Goal: Book appointment/travel/reservation

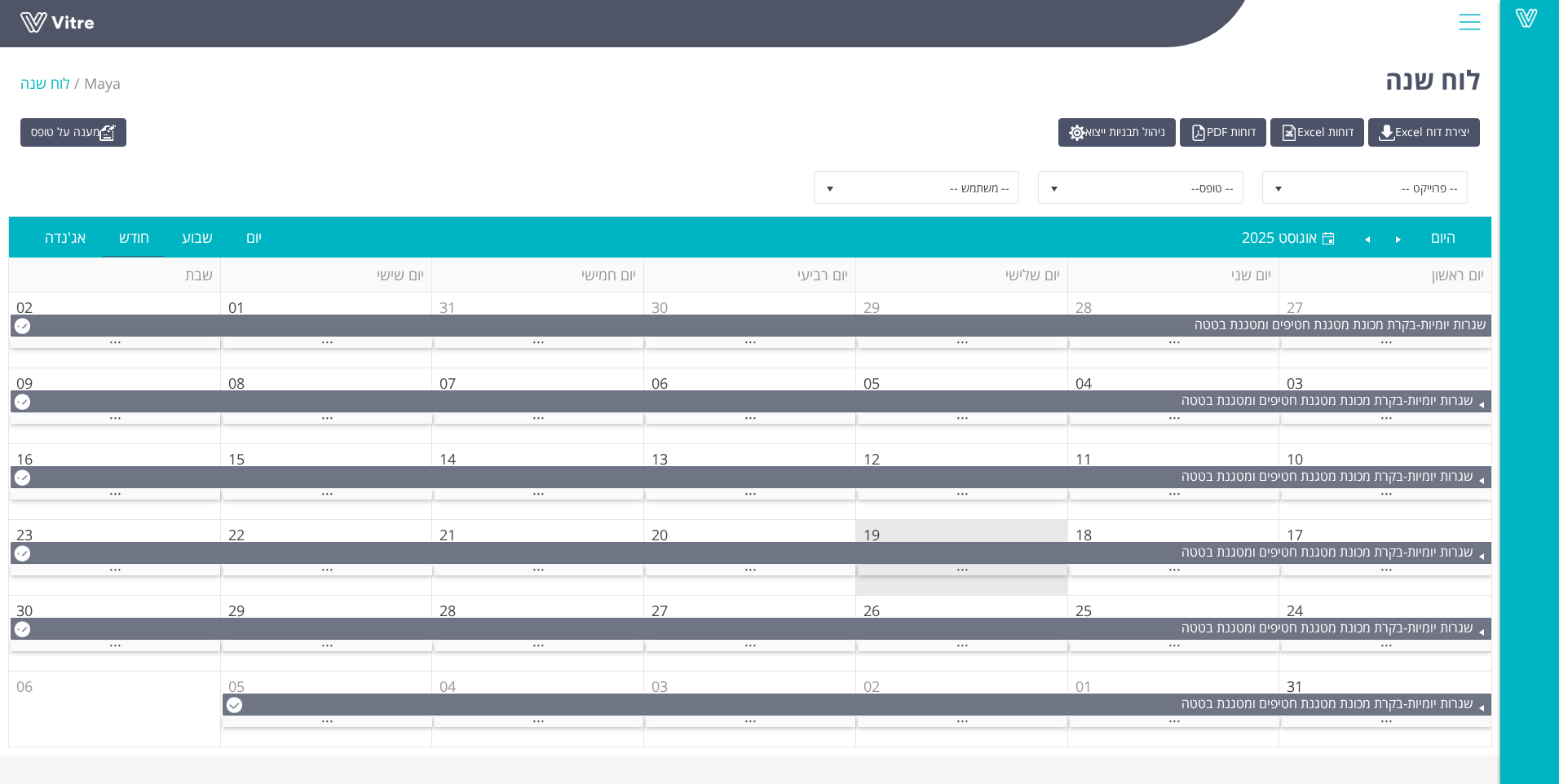
click at [967, 571] on span "..." at bounding box center [963, 565] width 12 height 18
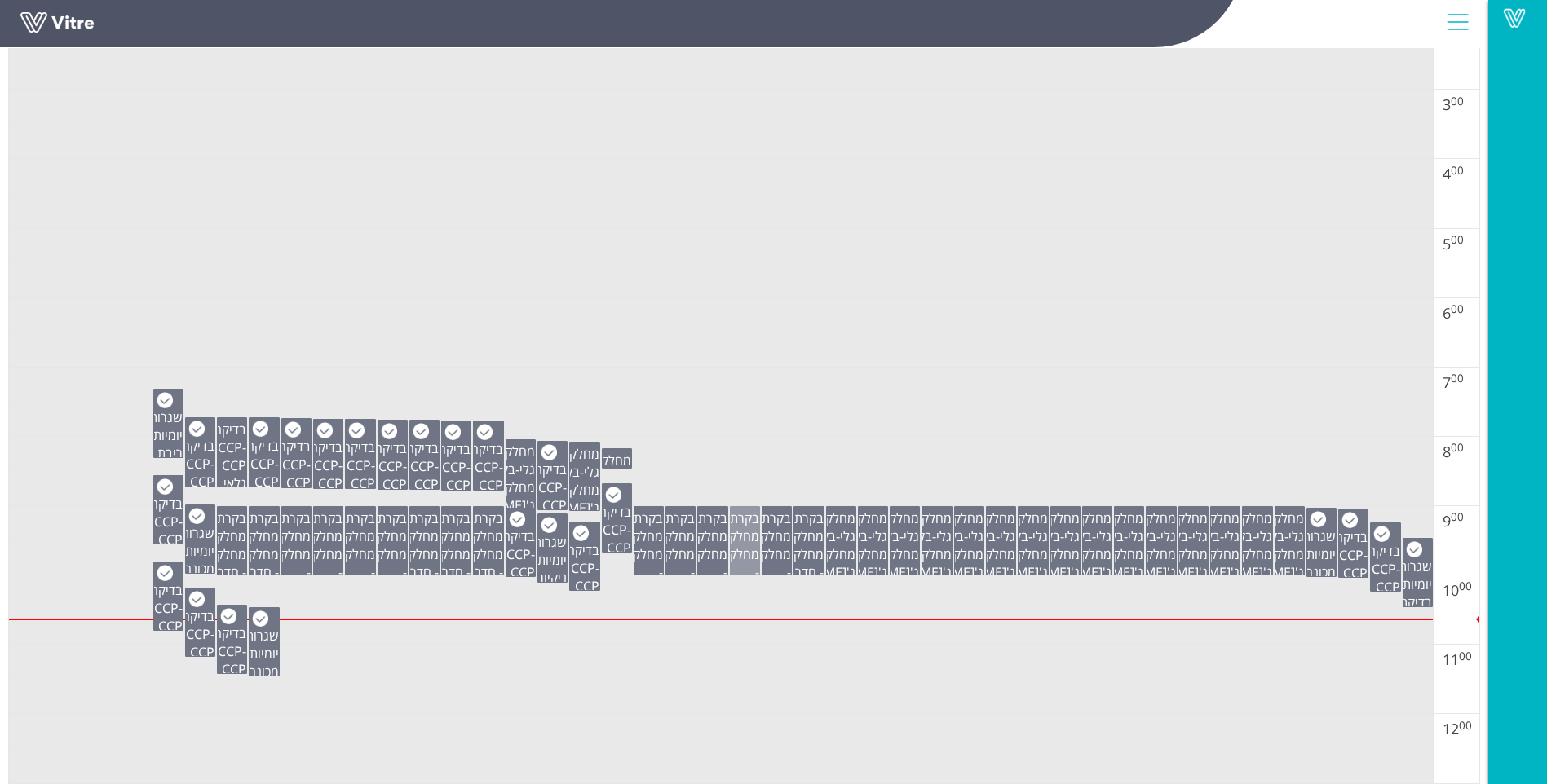
scroll to position [489, 0]
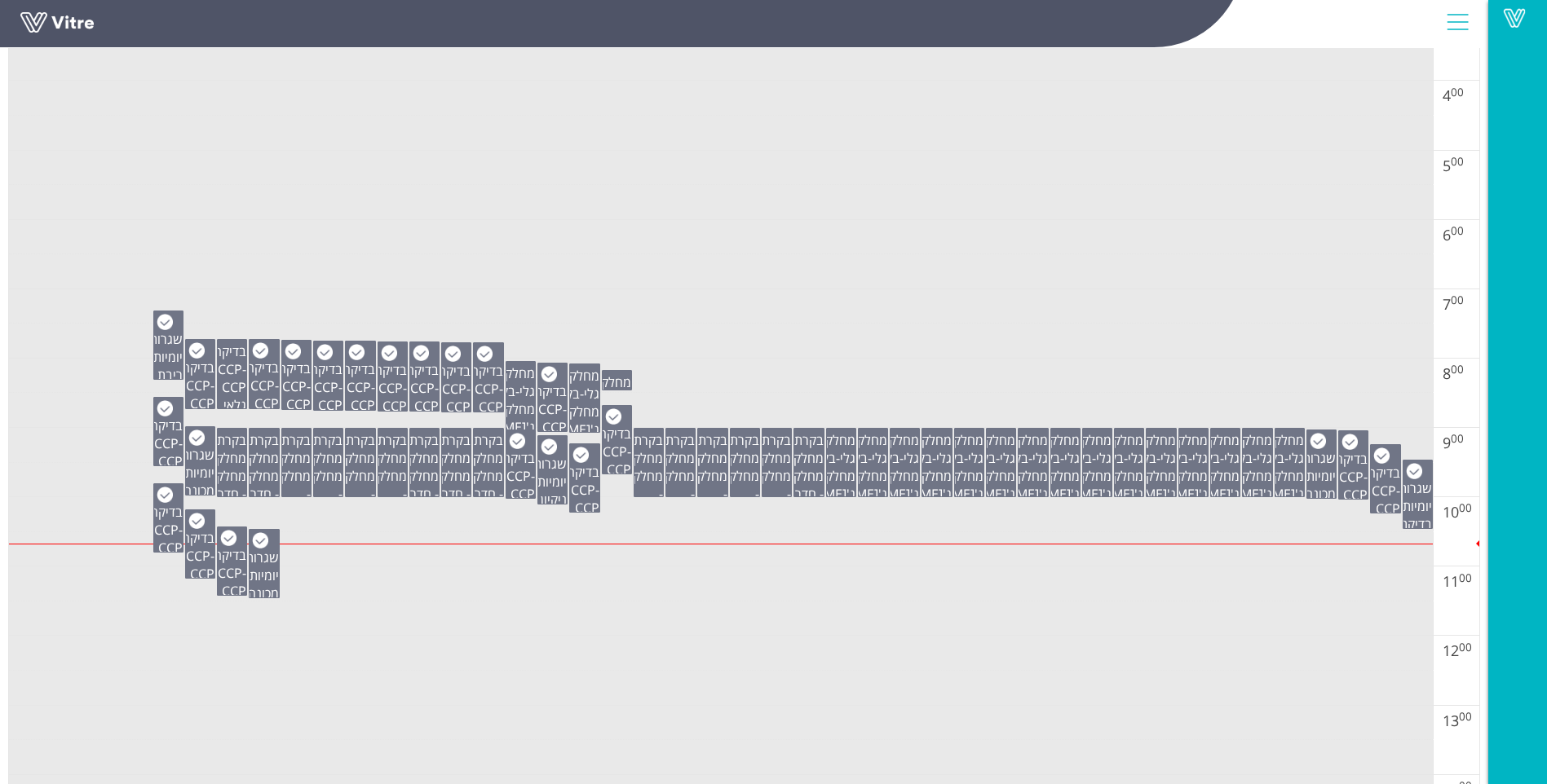
click at [521, 225] on td at bounding box center [721, 238] width 1424 height 35
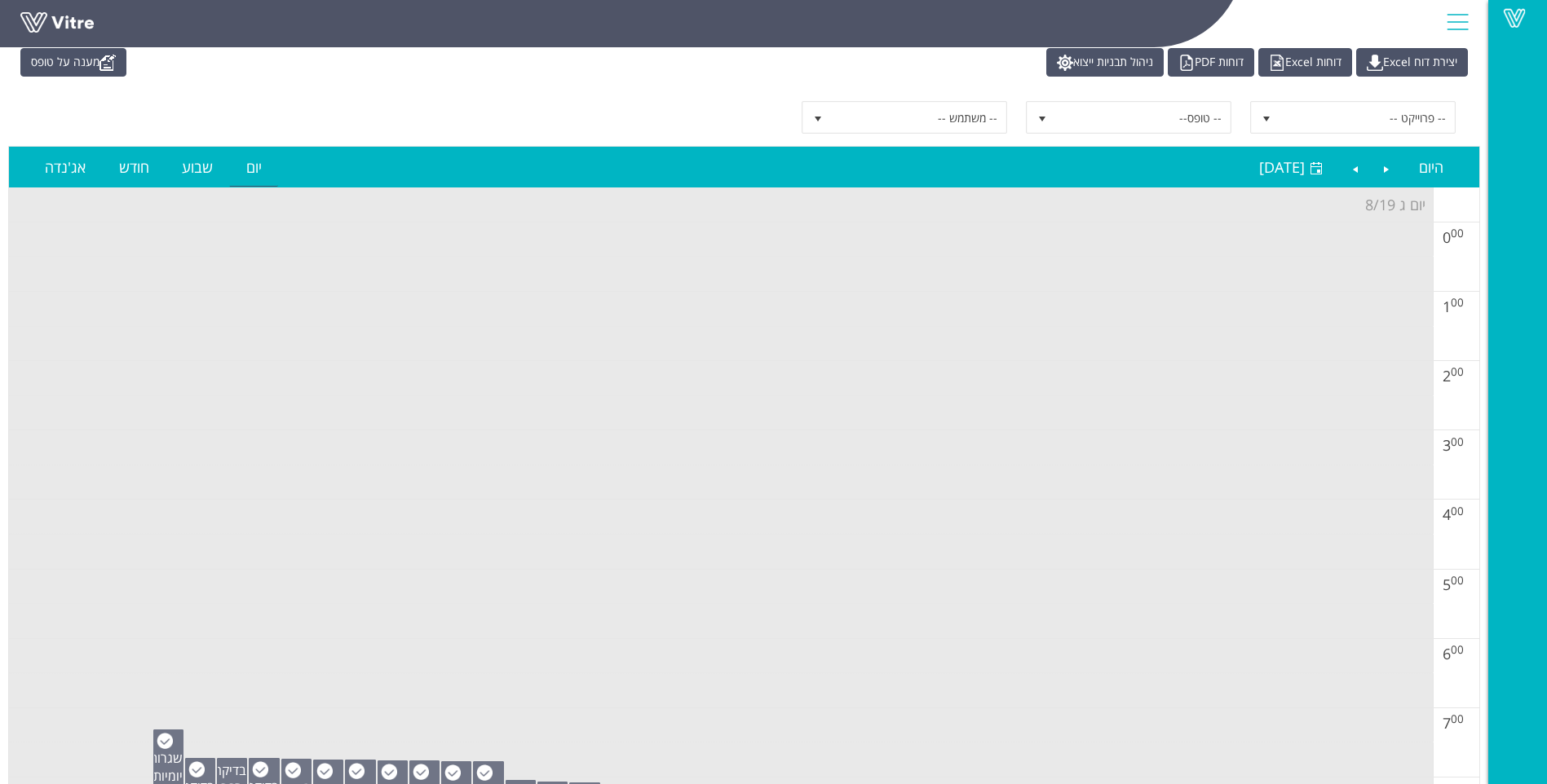
scroll to position [0, 0]
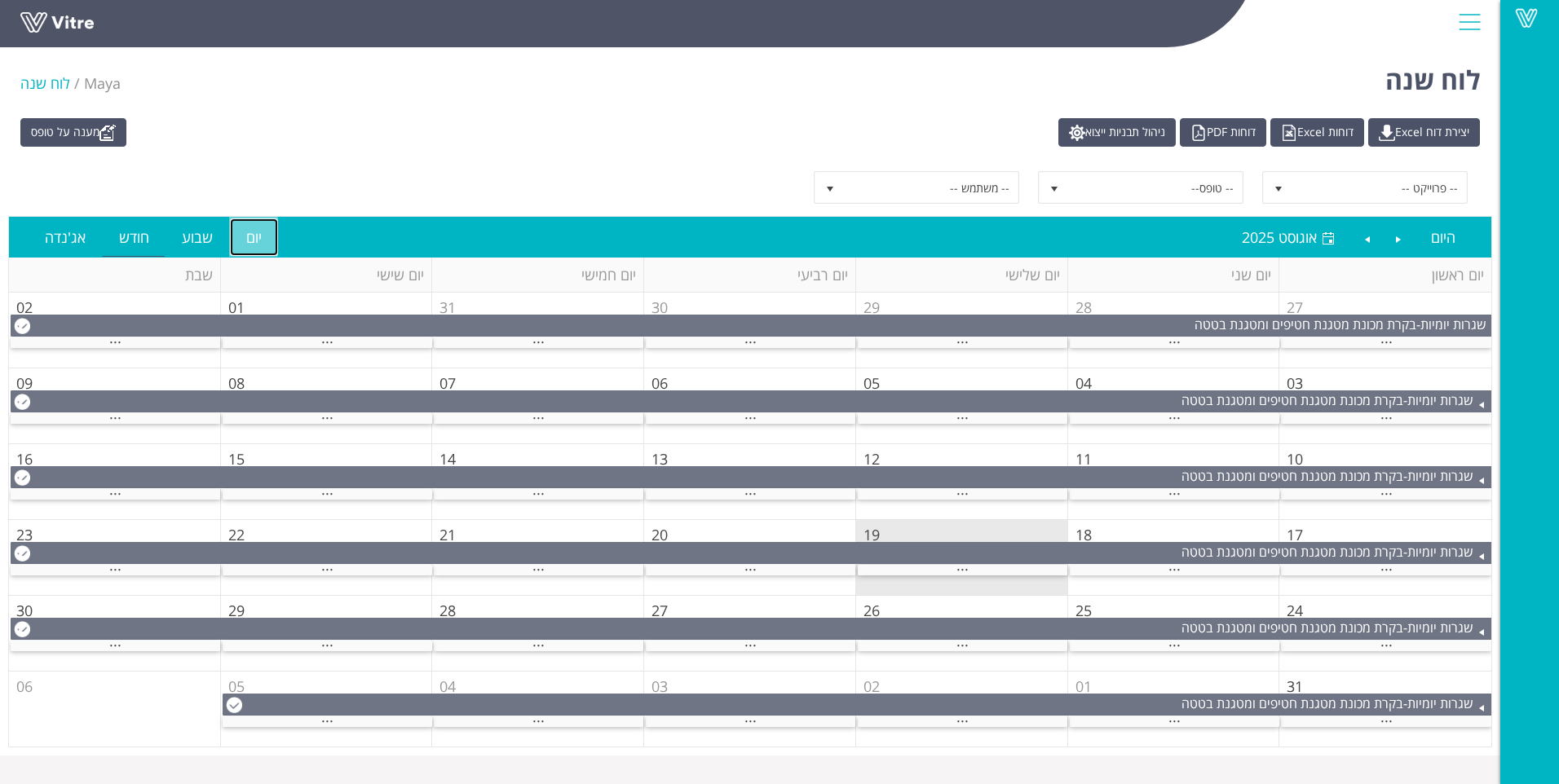
click at [262, 224] on link "יום" at bounding box center [254, 237] width 48 height 37
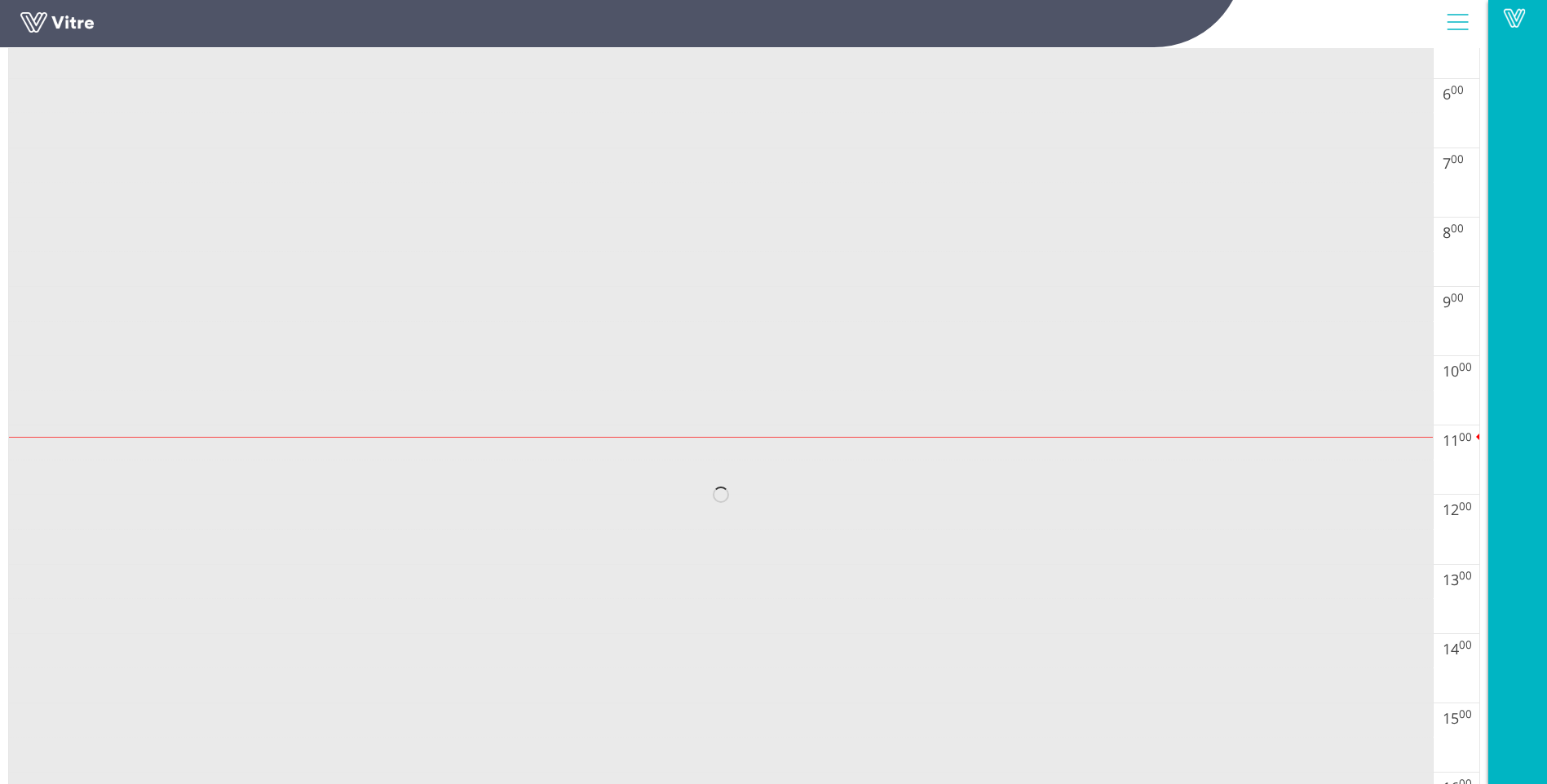
scroll to position [652, 0]
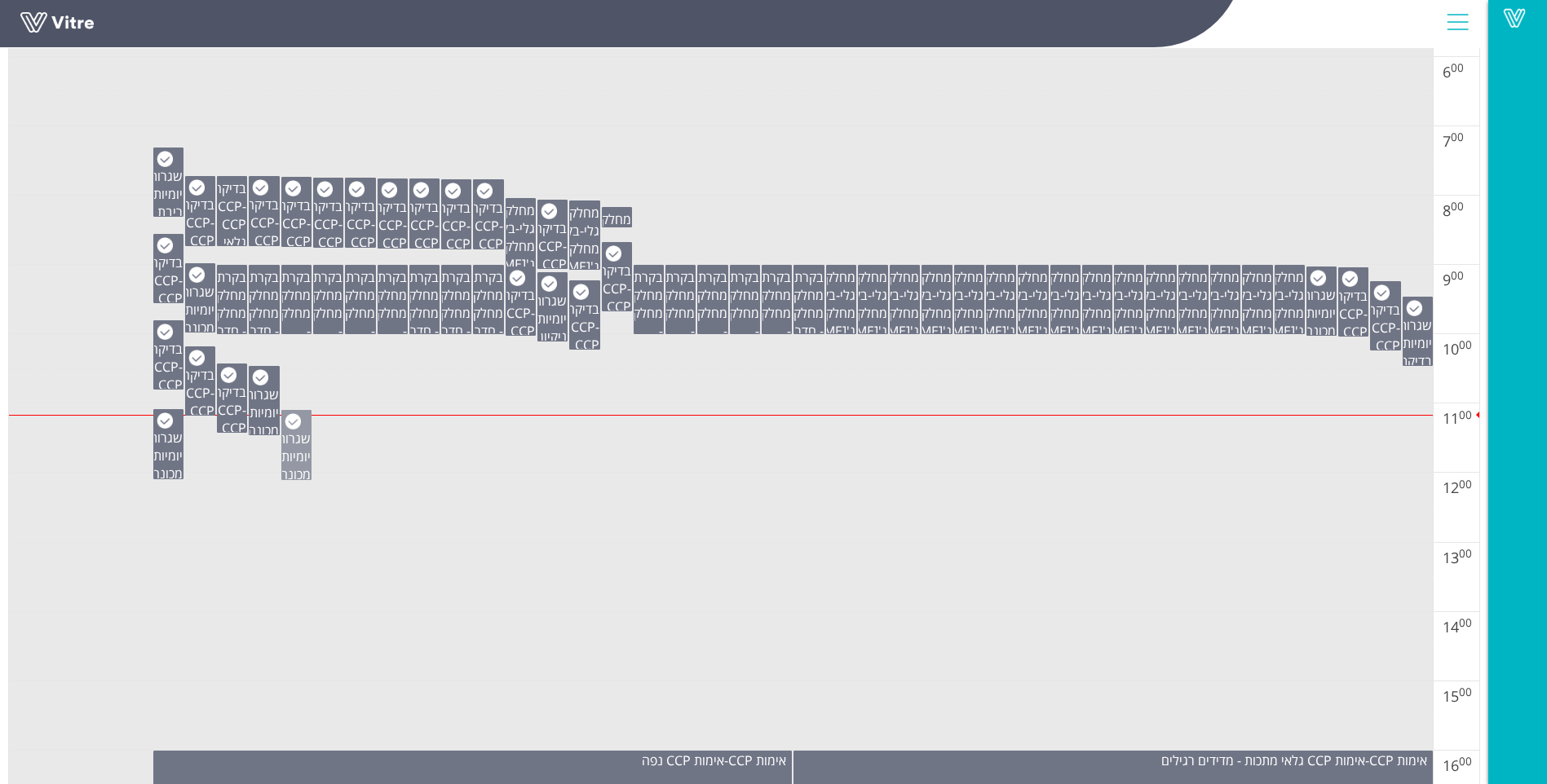
click at [285, 423] on img at bounding box center [293, 421] width 17 height 17
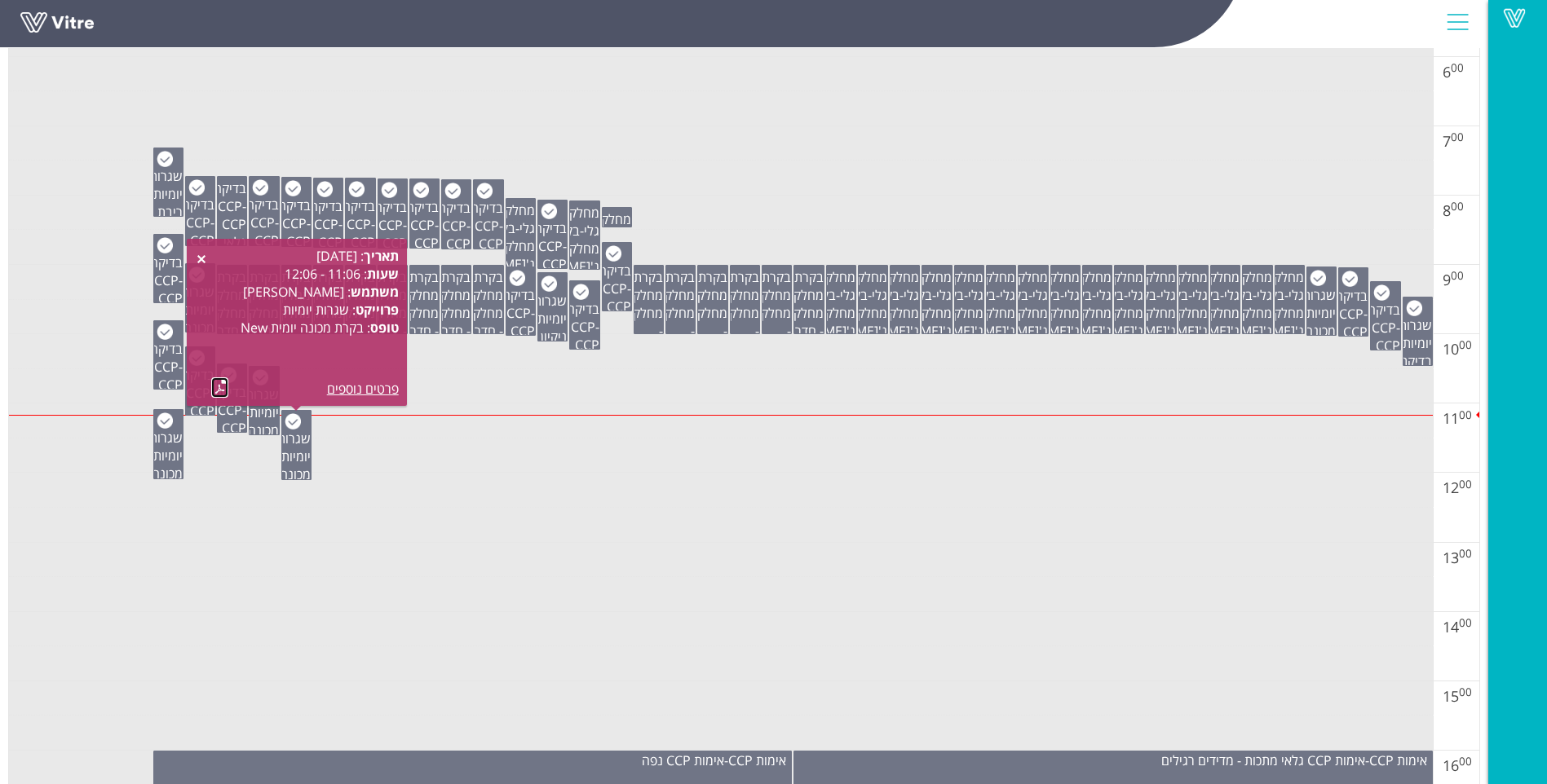
click at [219, 389] on link at bounding box center [220, 387] width 17 height 20
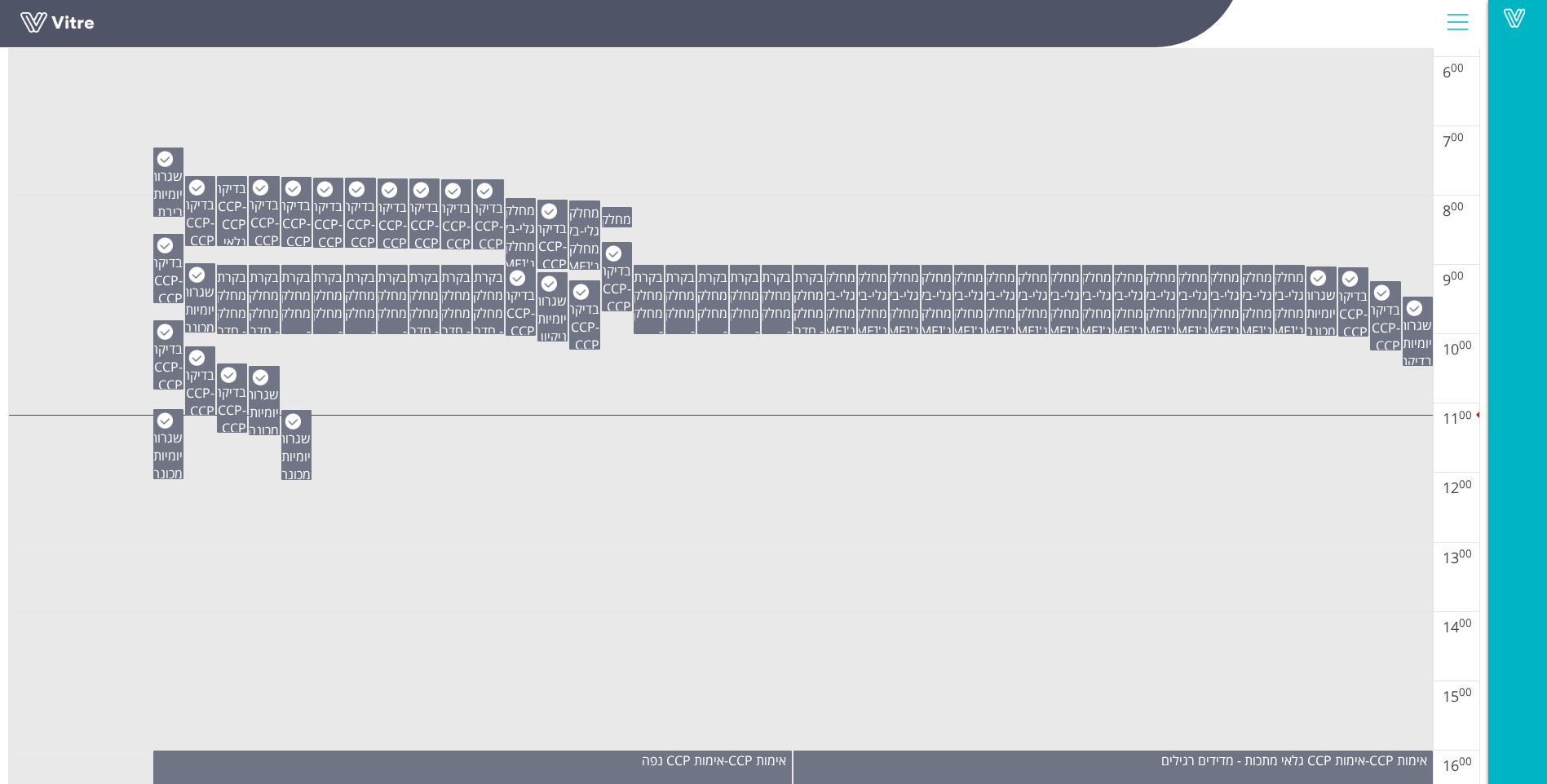
click at [973, 155] on td at bounding box center [721, 144] width 1424 height 35
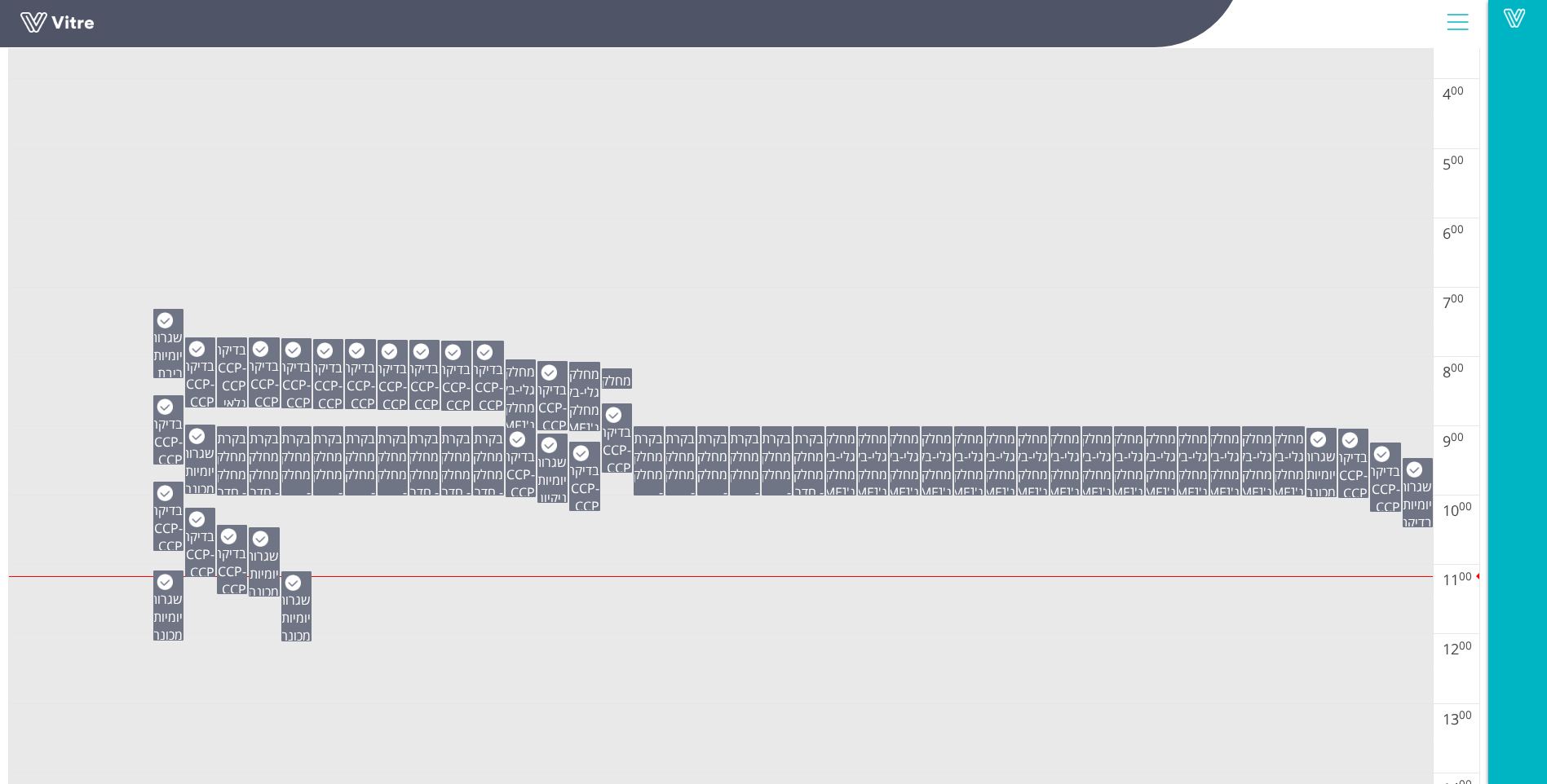
scroll to position [489, 0]
